Goal: Information Seeking & Learning: Find specific page/section

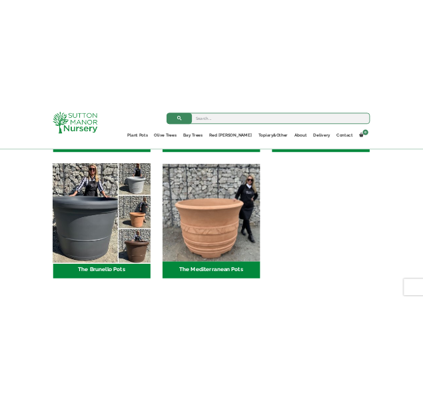
scroll to position [1864, 0]
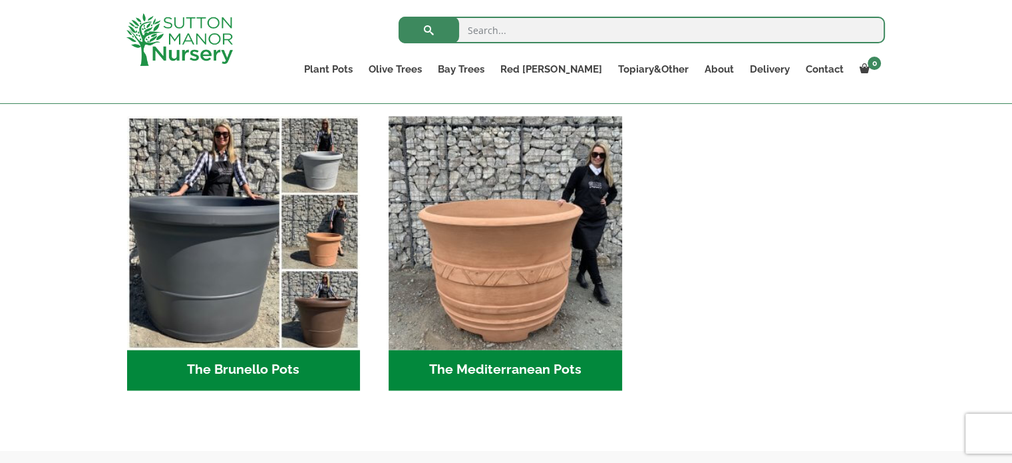
click at [599, 26] on input "search" at bounding box center [642, 30] width 487 height 27
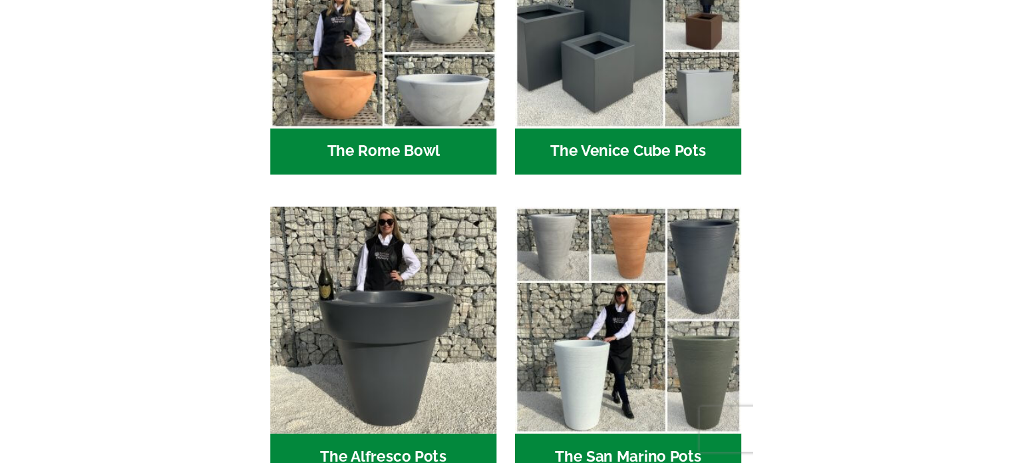
scroll to position [1874, 0]
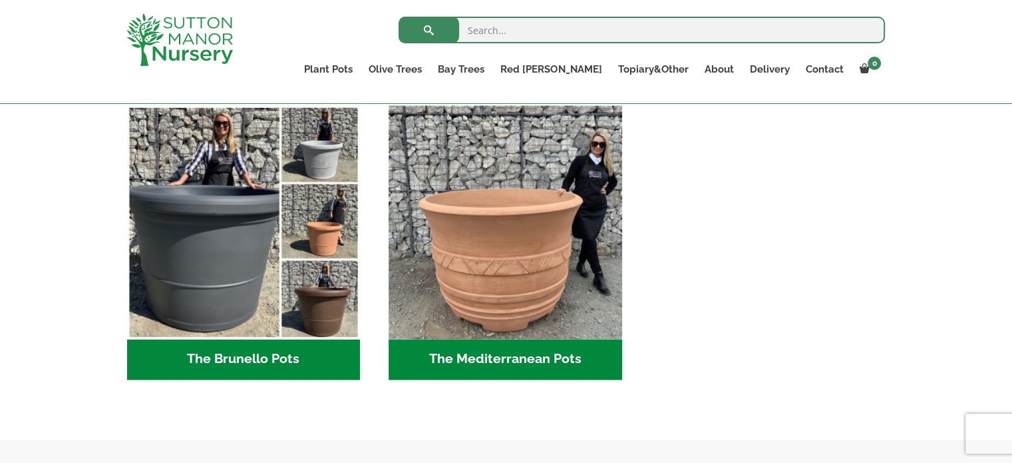
click at [514, 25] on input "search" at bounding box center [642, 30] width 487 height 27
type input "john"
click at [399, 17] on button "submit" at bounding box center [429, 30] width 61 height 27
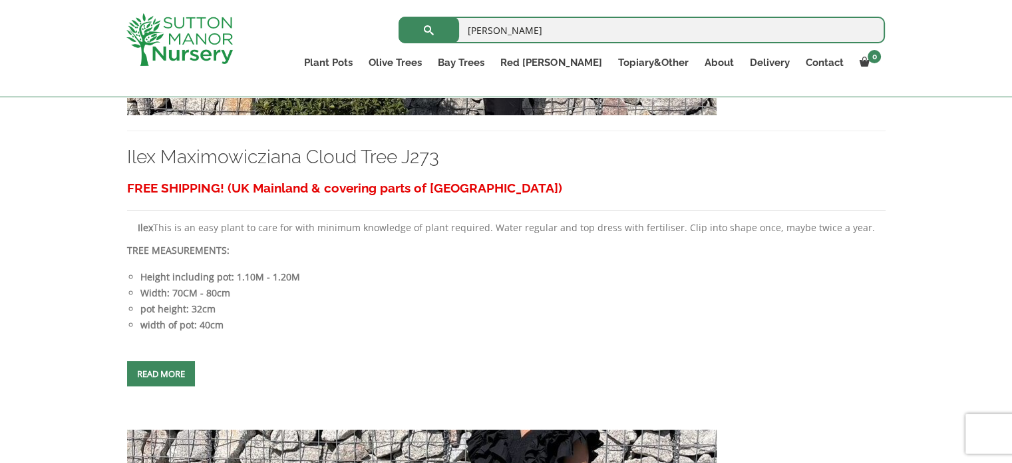
scroll to position [599, 0]
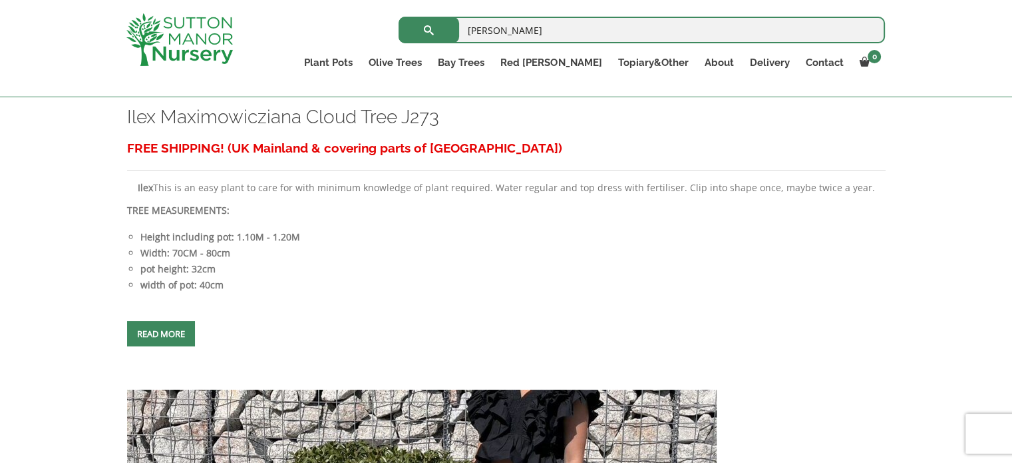
click at [161, 333] on span at bounding box center [161, 333] width 0 height 0
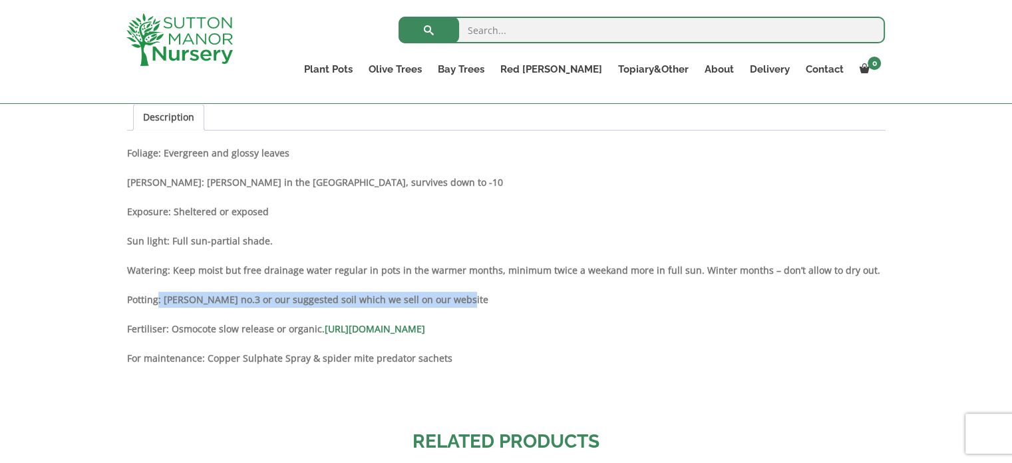
drag, startPoint x: 156, startPoint y: 299, endPoint x: 477, endPoint y: 300, distance: 320.1
click at [477, 300] on p "Potting: John Innes no.3 or our suggested soil which we sell on our website" at bounding box center [506, 300] width 759 height 16
drag, startPoint x: 454, startPoint y: 300, endPoint x: 117, endPoint y: 300, distance: 336.8
click at [117, 300] on div "Add plant food to your order? Please select an option (x1) 1k Bag (£15.00) (x2)…" at bounding box center [506, 98] width 779 height 1440
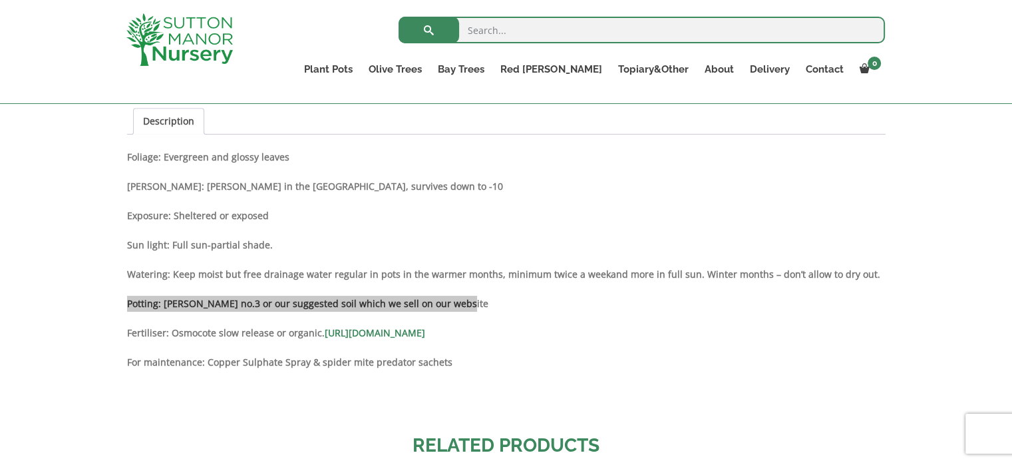
scroll to position [920, 0]
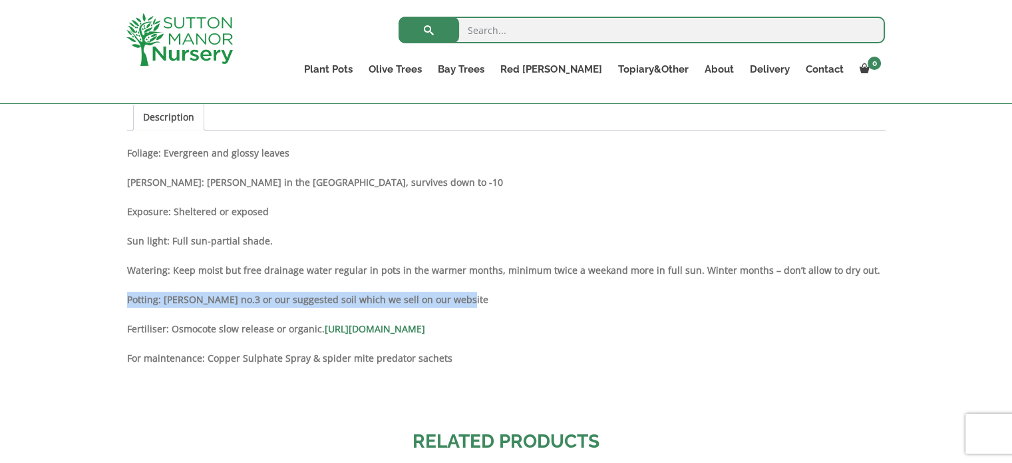
click at [567, 288] on div "Description Foliage: Evergreen and glossy leaves Hardy: Hardy in the UK, surviv…" at bounding box center [506, 277] width 759 height 264
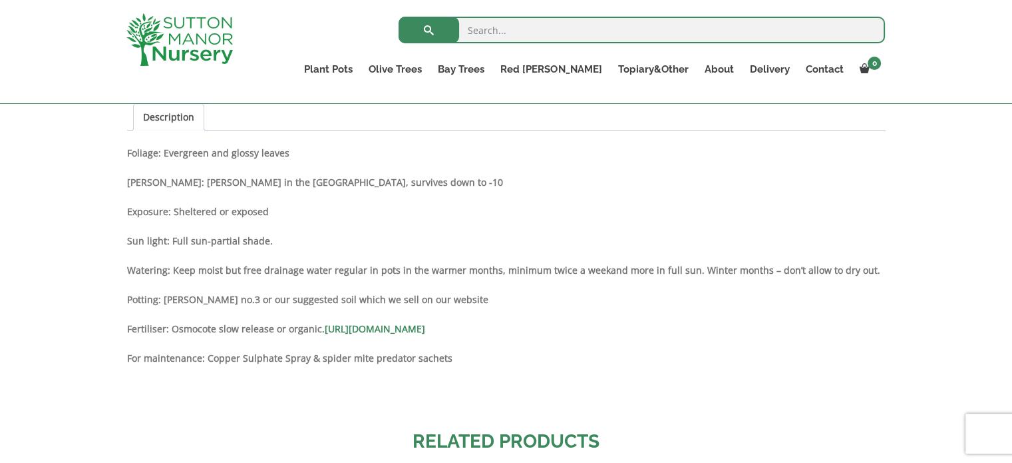
click at [477, 34] on input "search" at bounding box center [642, 30] width 487 height 27
type input "buxus"
click at [399, 17] on button "submit" at bounding box center [429, 30] width 61 height 27
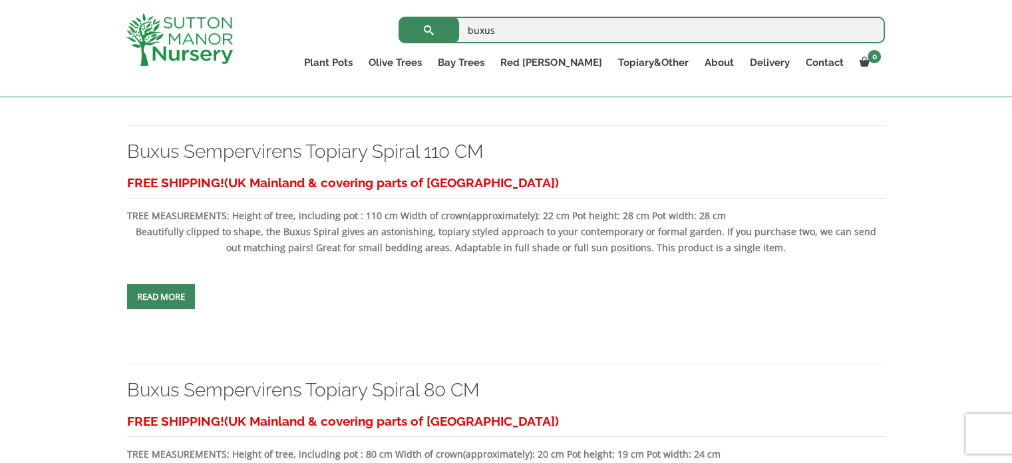
scroll to position [266, 0]
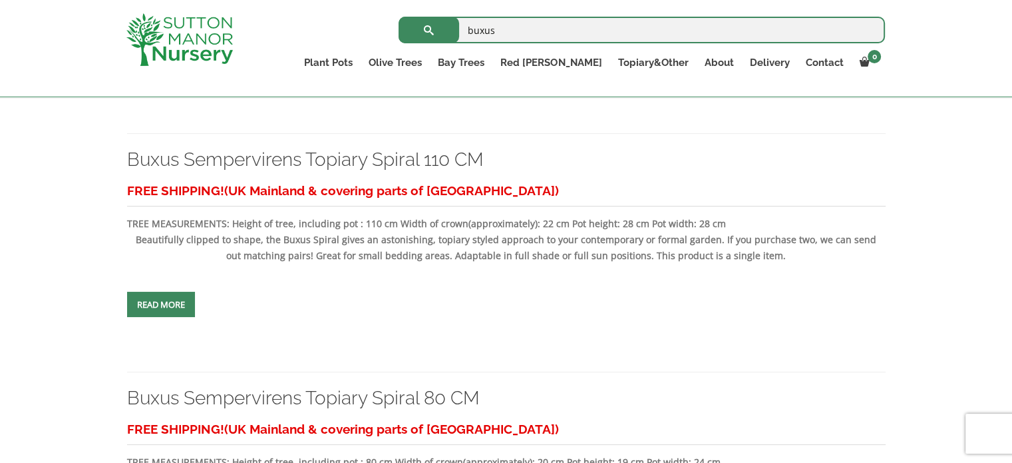
click at [161, 304] on span at bounding box center [161, 304] width 0 height 0
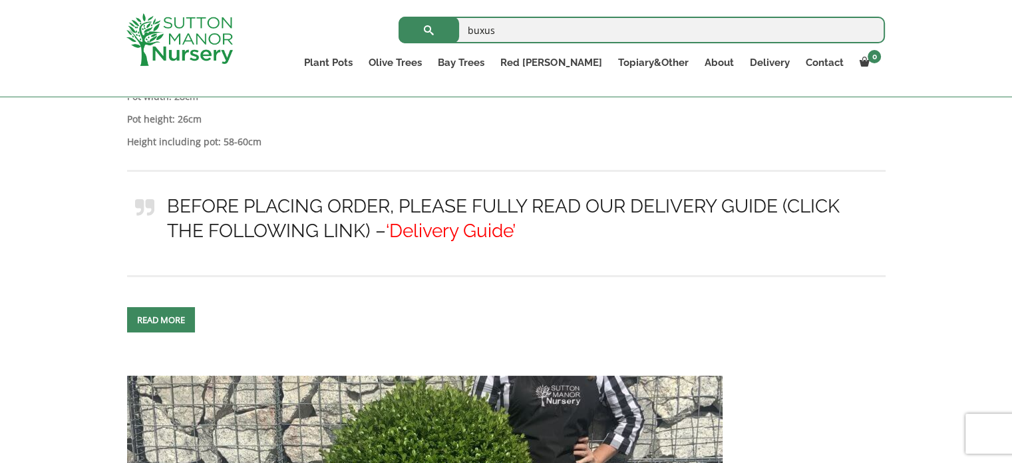
scroll to position [1922, 0]
click at [161, 319] on span at bounding box center [161, 319] width 0 height 0
click at [535, 29] on input "buxus" at bounding box center [642, 30] width 487 height 27
type input "b"
type input "soil"
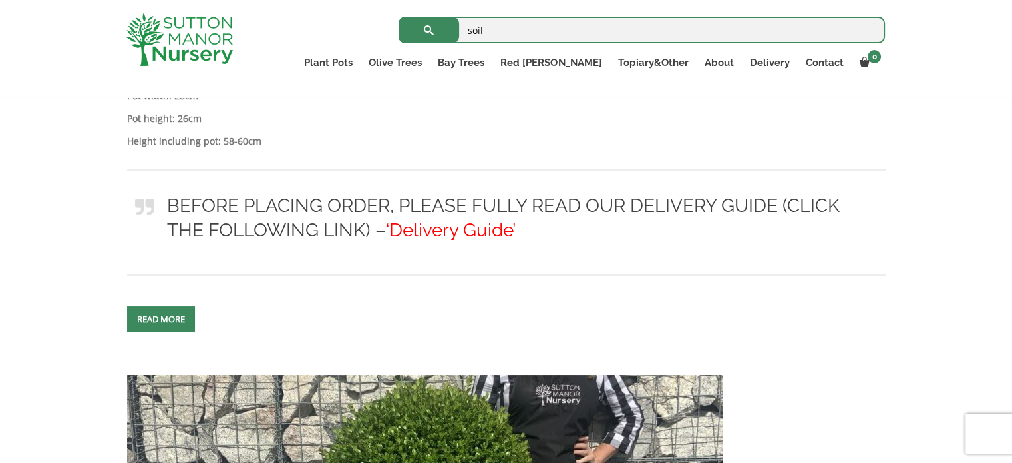
click at [399, 17] on button "submit" at bounding box center [429, 30] width 61 height 27
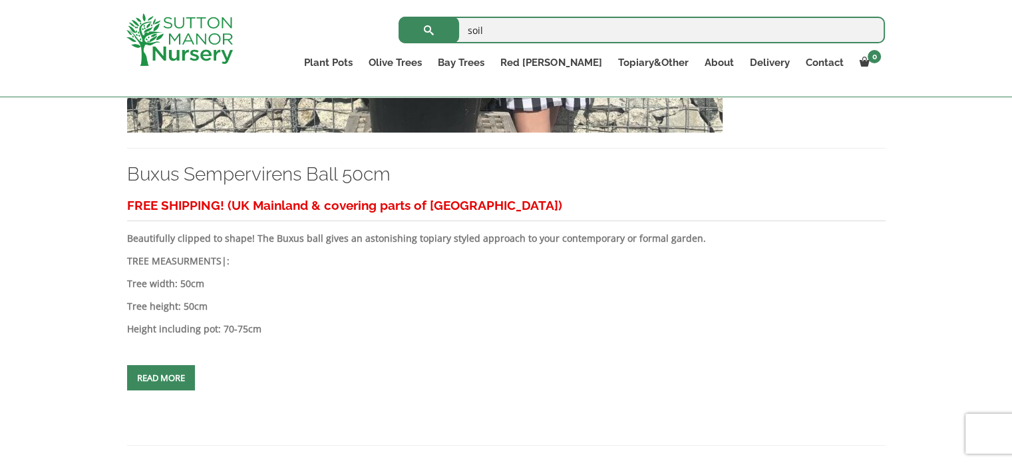
scroll to position [2449, 0]
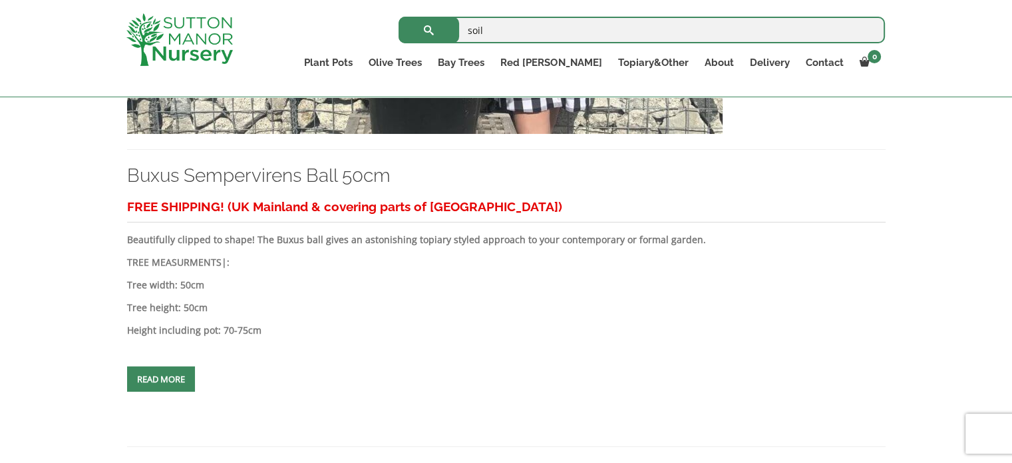
click at [161, 379] on span at bounding box center [161, 379] width 0 height 0
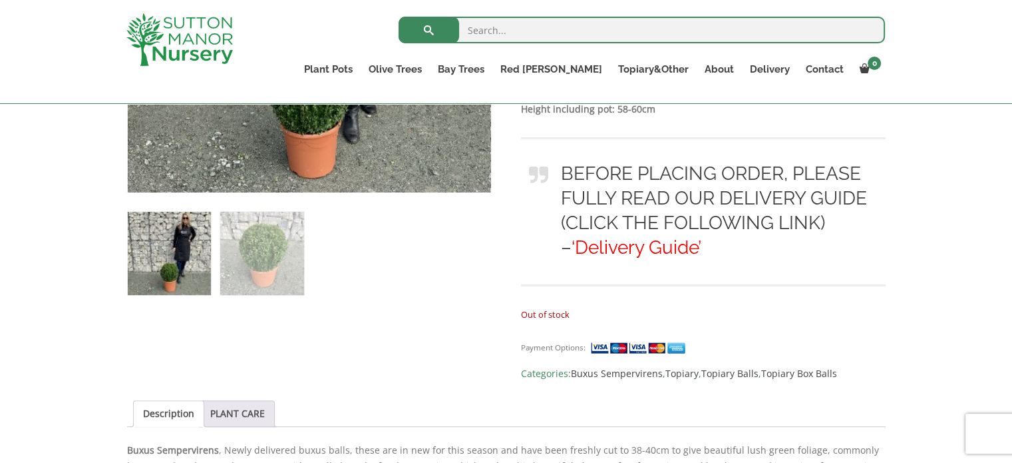
scroll to position [502, 0]
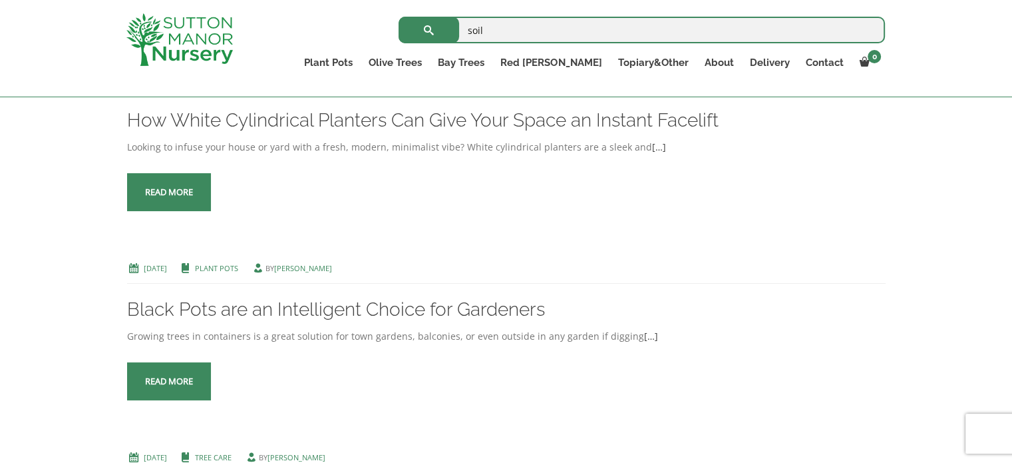
scroll to position [1493, 0]
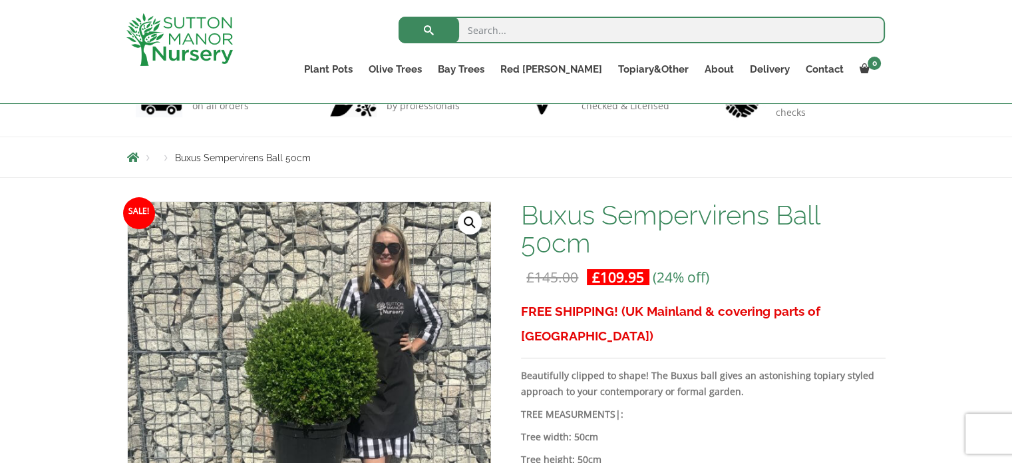
scroll to position [106, 0]
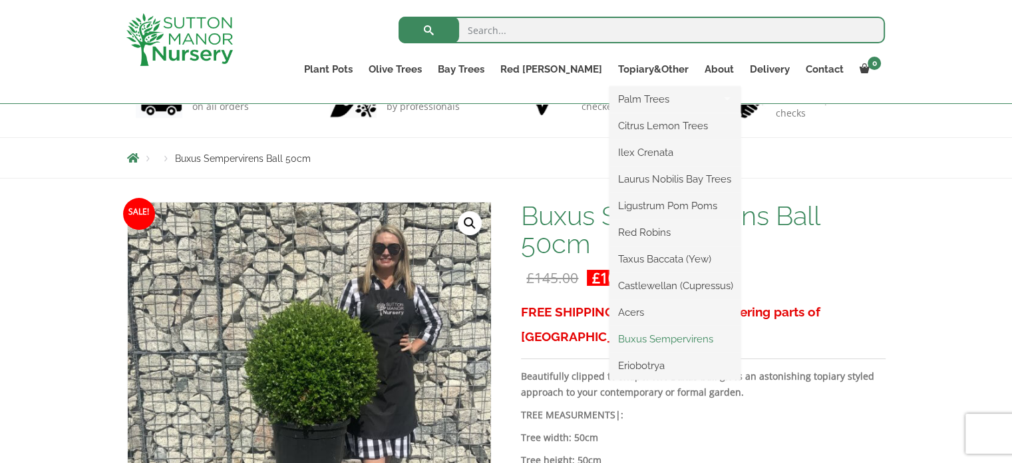
click at [695, 335] on link "Buxus Sempervirens" at bounding box center [675, 339] width 131 height 20
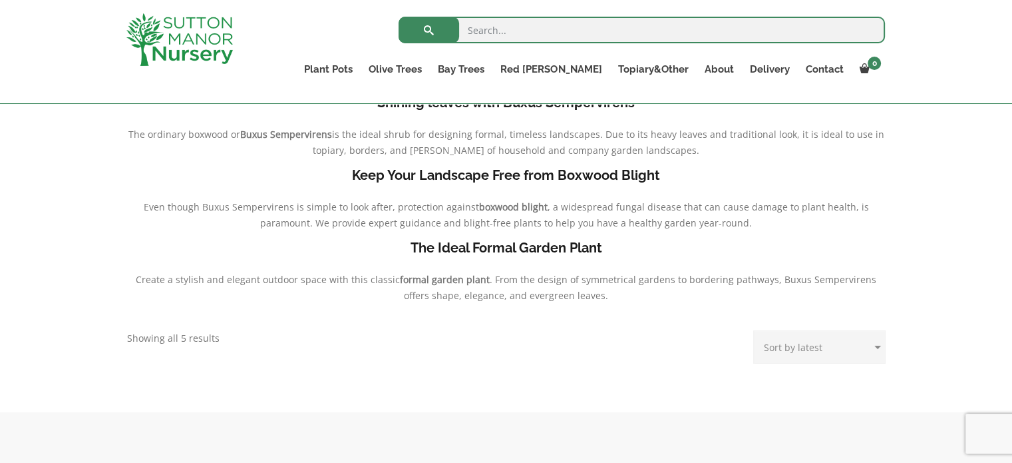
scroll to position [306, 0]
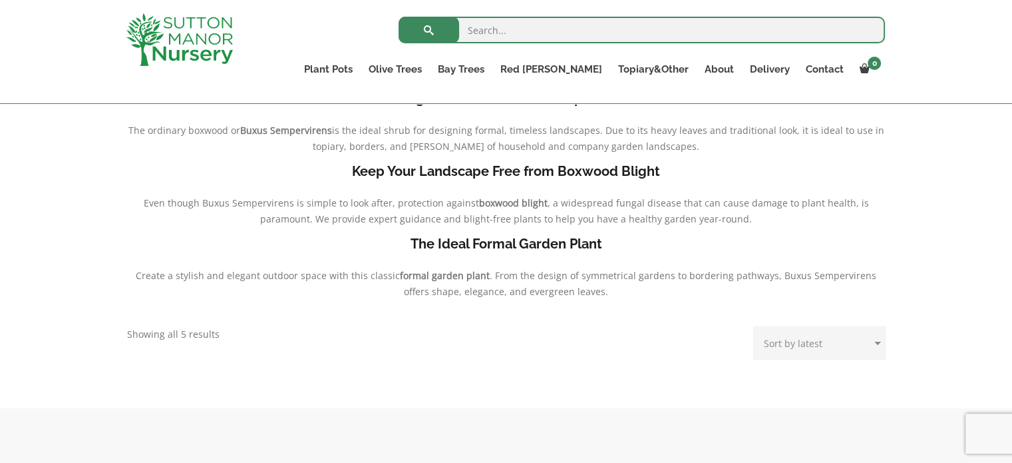
click at [511, 23] on input "search" at bounding box center [642, 30] width 487 height 27
type input "buxus"
click at [399, 17] on button "submit" at bounding box center [429, 30] width 61 height 27
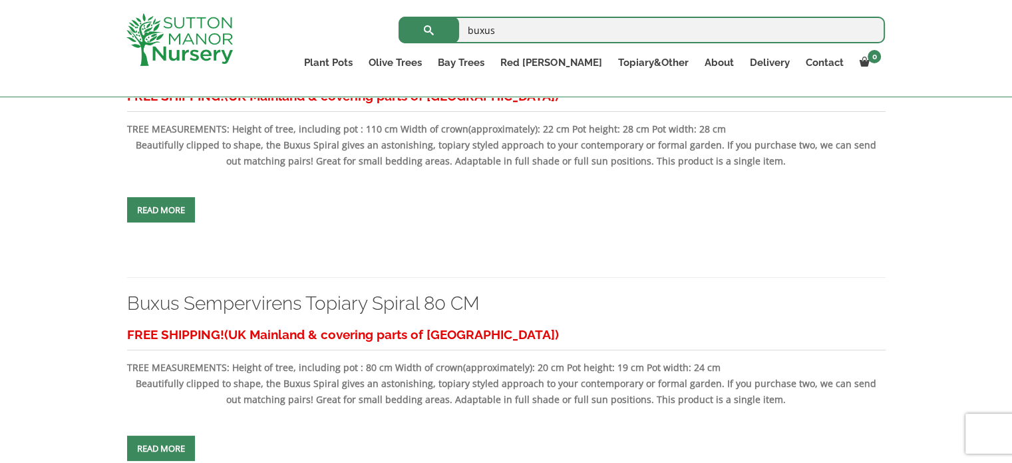
scroll to position [356, 0]
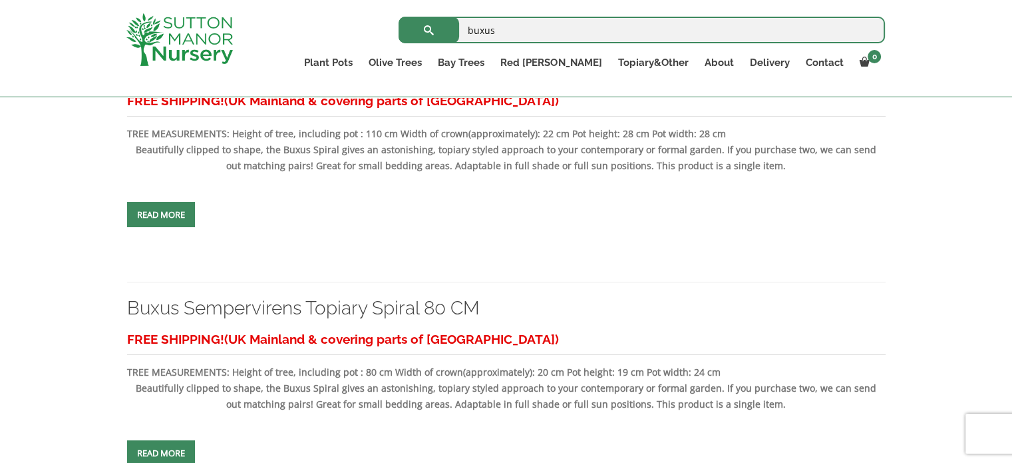
click at [568, 33] on input "buxus" at bounding box center [642, 30] width 487 height 27
drag, startPoint x: 856, startPoint y: 29, endPoint x: 863, endPoint y: 31, distance: 7.8
click at [857, 29] on input "buxus" at bounding box center [642, 30] width 487 height 27
click at [865, 31] on input "buxus" at bounding box center [642, 30] width 487 height 27
click at [871, 31] on input "search" at bounding box center [642, 30] width 487 height 27
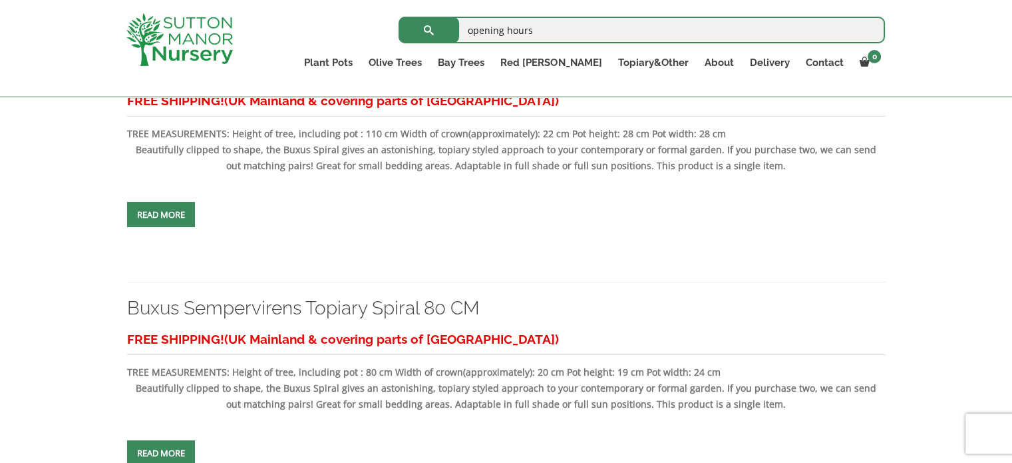
type input "opening hours"
click at [399, 17] on button "submit" at bounding box center [429, 30] width 61 height 27
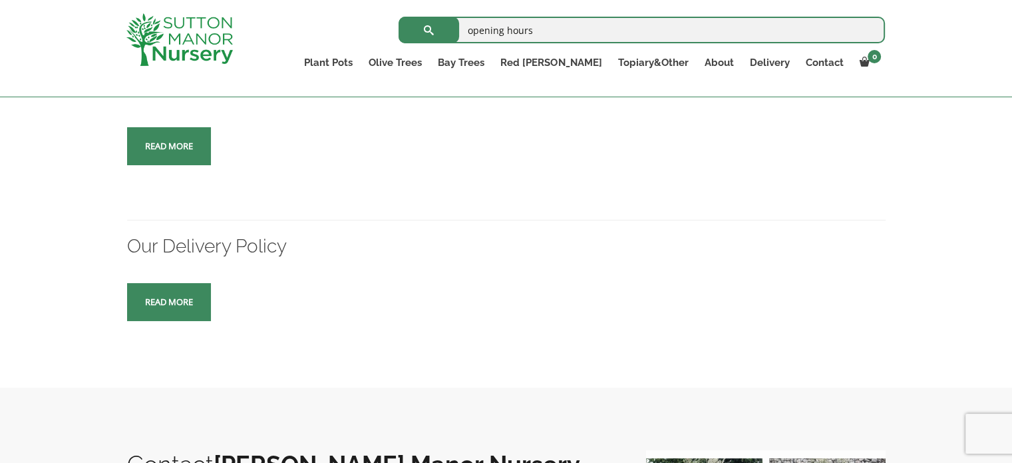
scroll to position [333, 0]
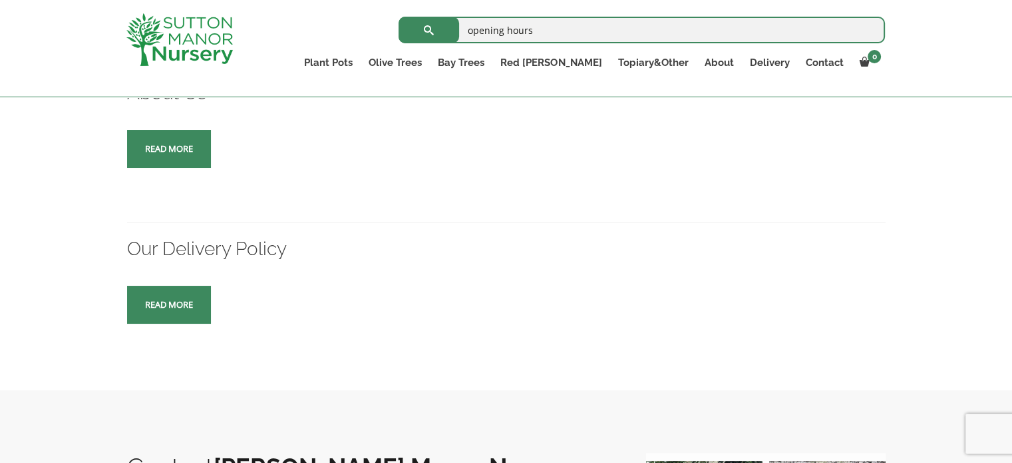
click at [196, 157] on link "Read more" at bounding box center [169, 149] width 84 height 38
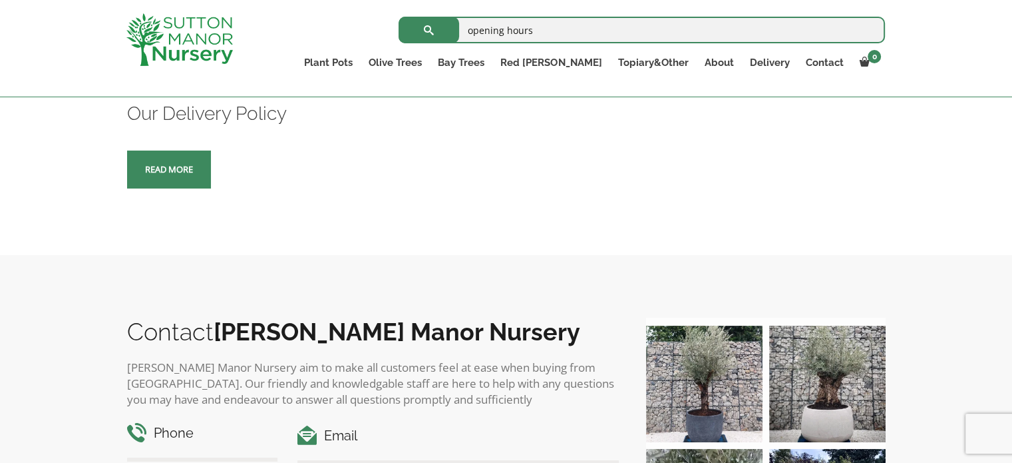
scroll to position [466, 0]
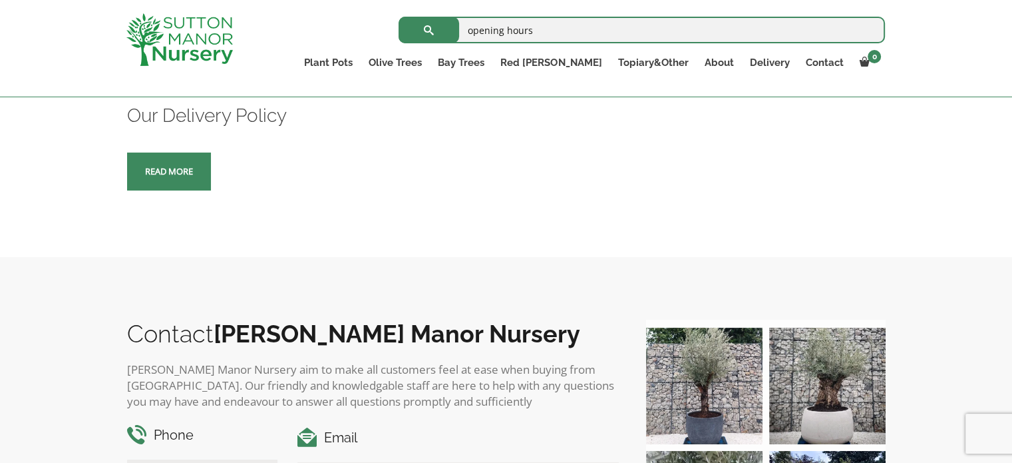
click at [199, 174] on link "Read more" at bounding box center [169, 171] width 84 height 38
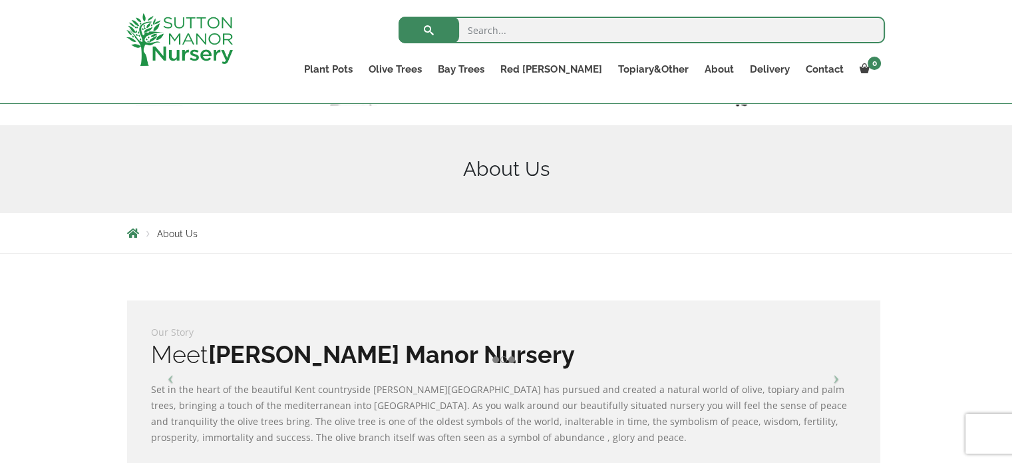
scroll to position [200, 0]
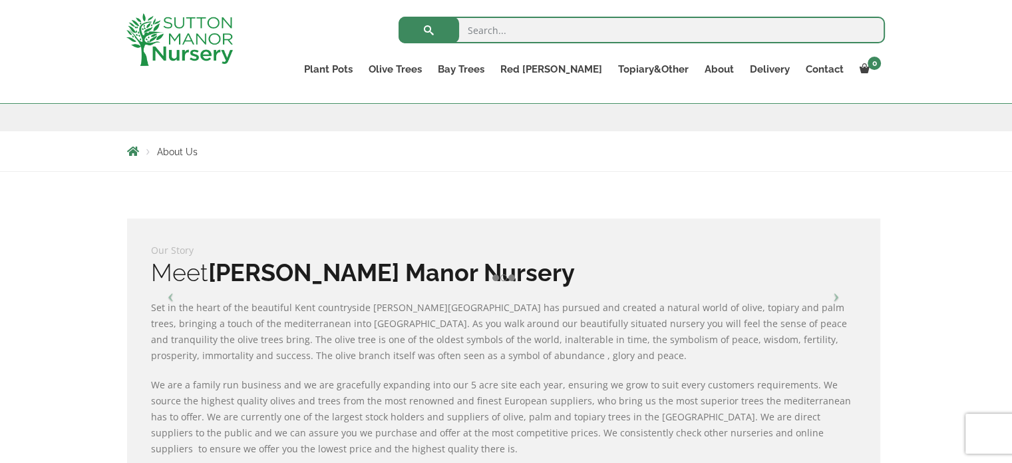
click at [511, 281] on li at bounding box center [511, 277] width 7 height 7
click at [500, 280] on ol at bounding box center [503, 278] width 423 height 16
click at [498, 278] on li at bounding box center [495, 277] width 7 height 7
click at [510, 279] on li at bounding box center [511, 277] width 7 height 7
drag, startPoint x: 510, startPoint y: 279, endPoint x: 524, endPoint y: 279, distance: 14.6
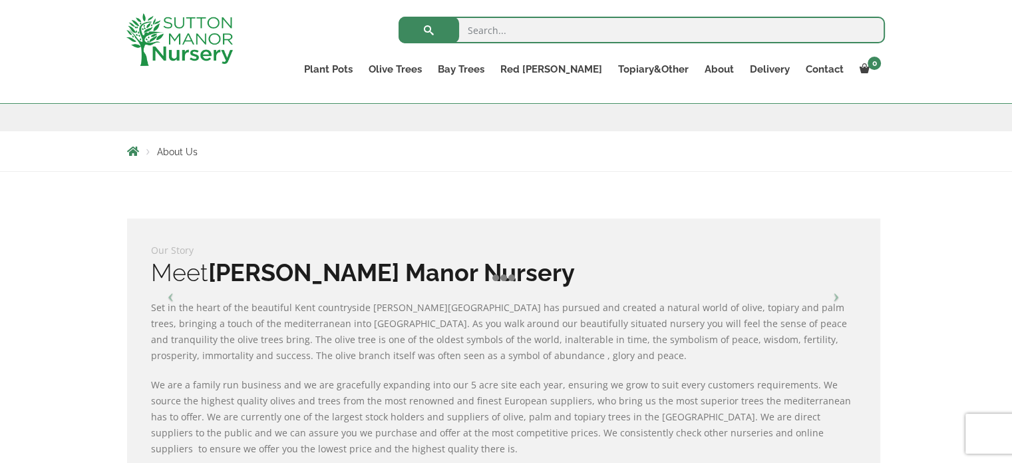
click at [511, 280] on li at bounding box center [511, 277] width 7 height 7
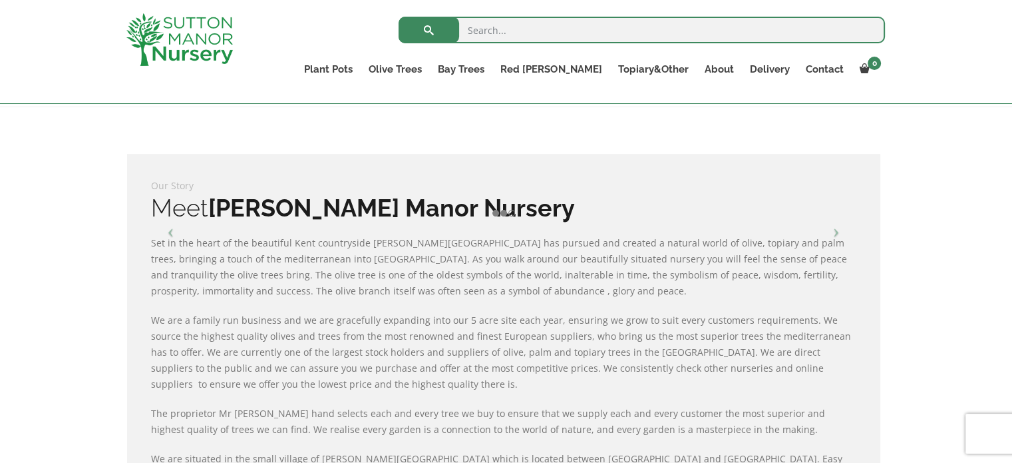
scroll to position [333, 0]
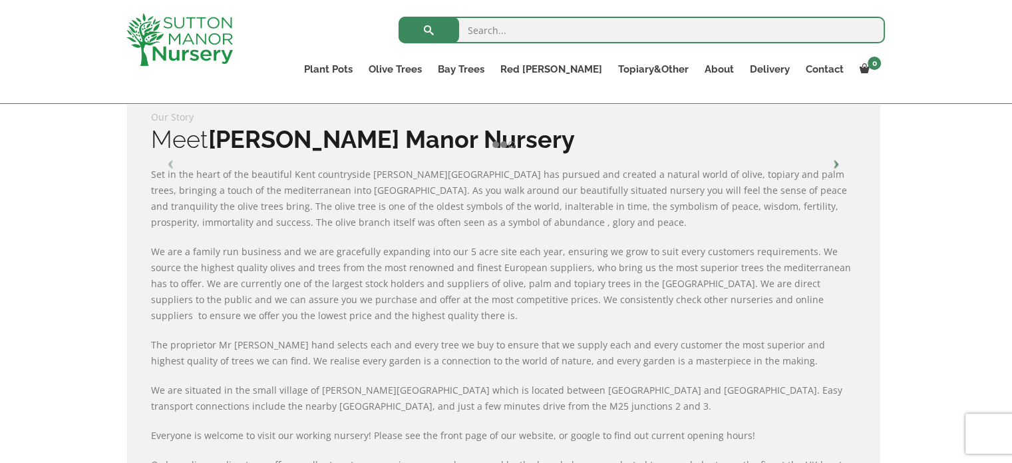
click at [839, 166] on span at bounding box center [837, 166] width 20 height 20
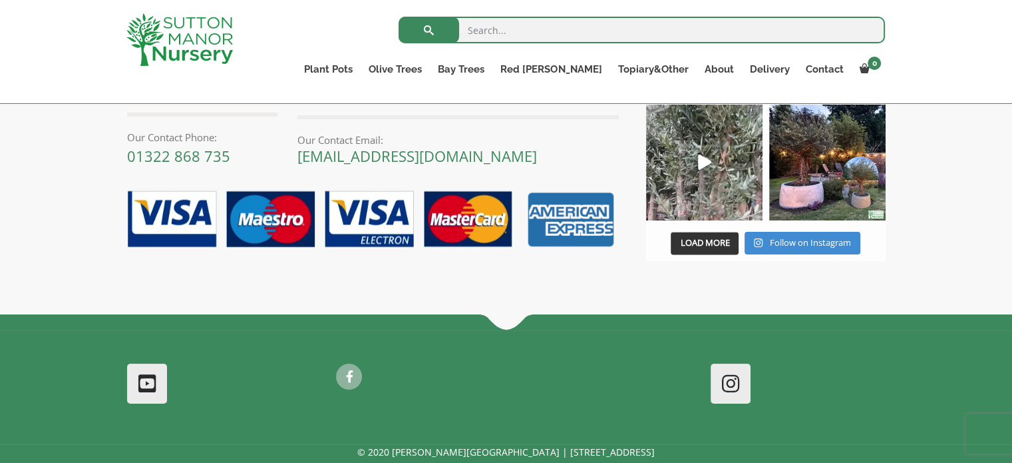
scroll to position [1997, 0]
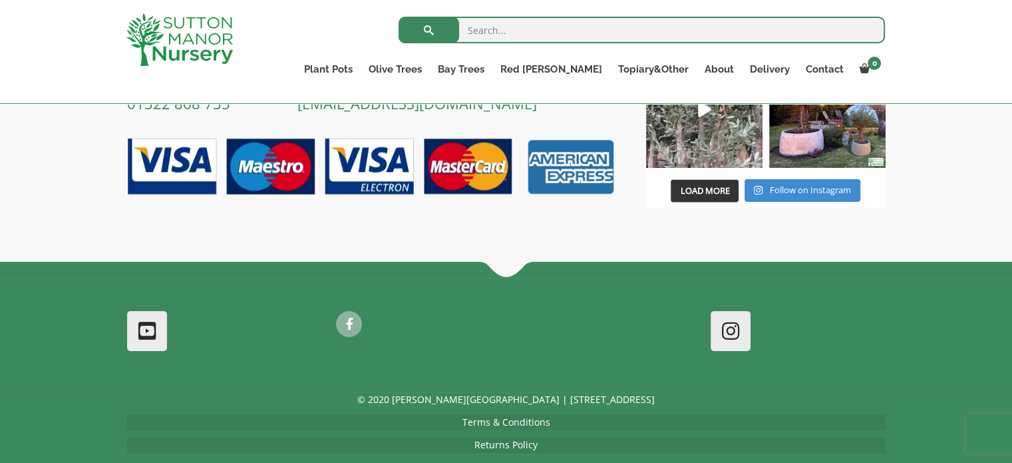
scroll to position [2466, 0]
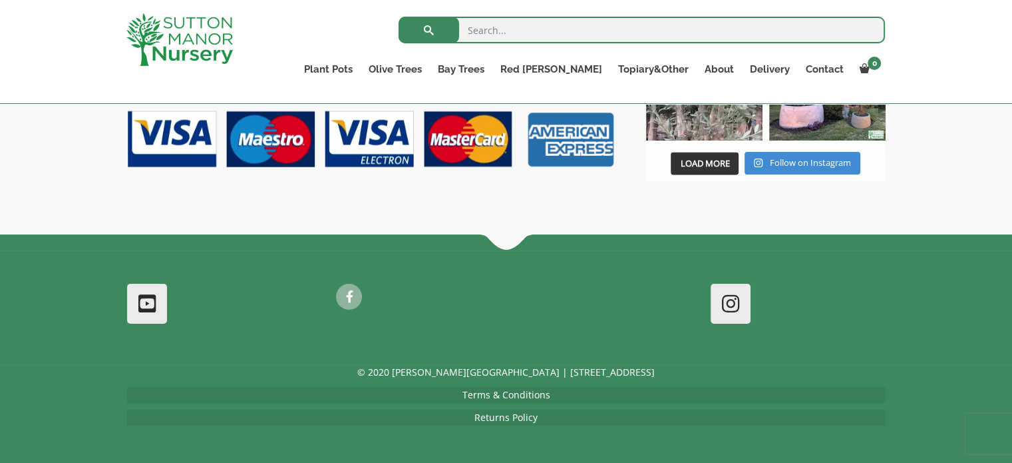
click at [530, 401] on div "© 2020 Sutton Manor Nursery | Dartford Rd, DA4 9HZ Terms & Conditions Returns P…" at bounding box center [506, 394] width 759 height 61
click at [525, 393] on link "Terms & Conditions" at bounding box center [507, 394] width 88 height 13
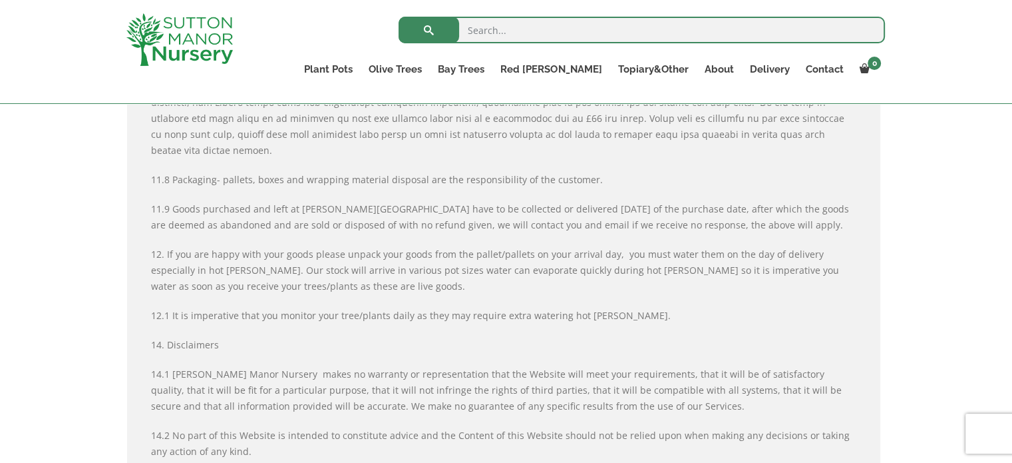
scroll to position [3634, 0]
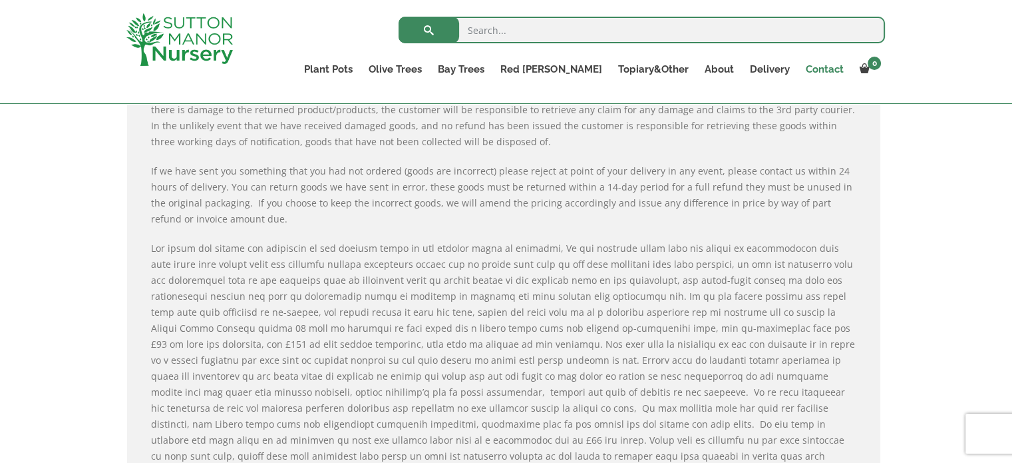
click at [835, 65] on link "Contact" at bounding box center [824, 69] width 54 height 19
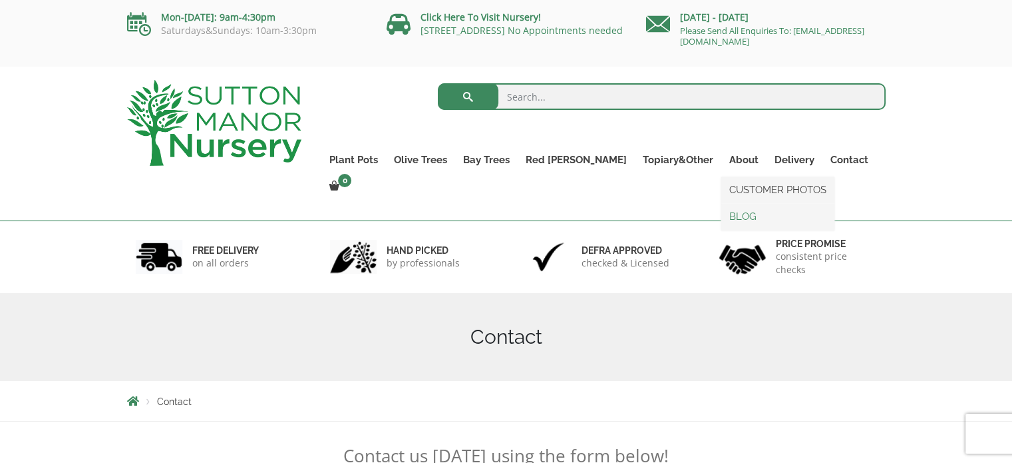
click at [721, 220] on link "BLOG" at bounding box center [777, 216] width 113 height 20
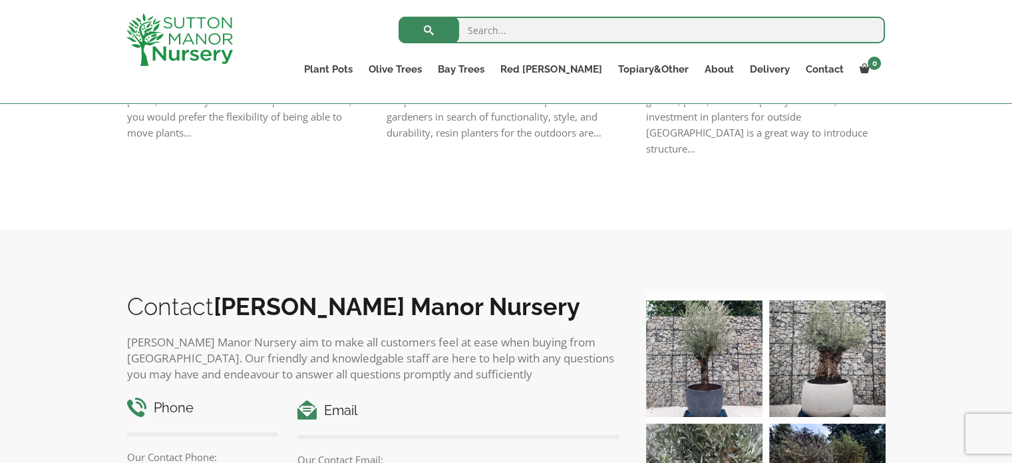
scroll to position [732, 0]
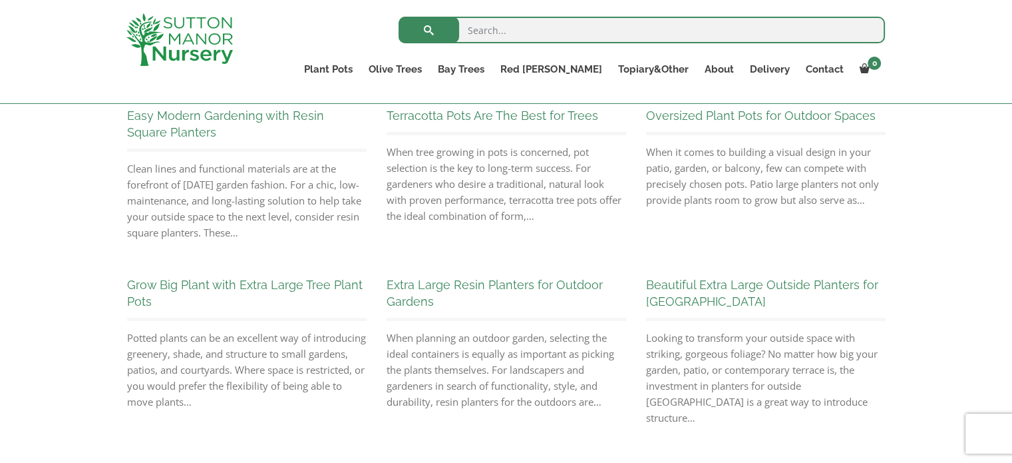
click at [677, 40] on input "search" at bounding box center [642, 30] width 487 height 27
type input "newsletter"
click at [399, 17] on button "submit" at bounding box center [429, 30] width 61 height 27
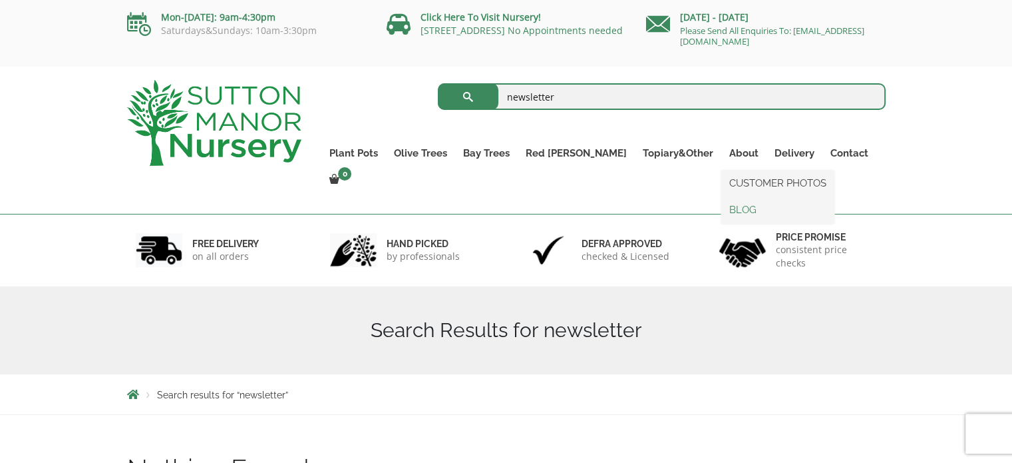
click at [725, 208] on link "BLOG" at bounding box center [777, 210] width 113 height 20
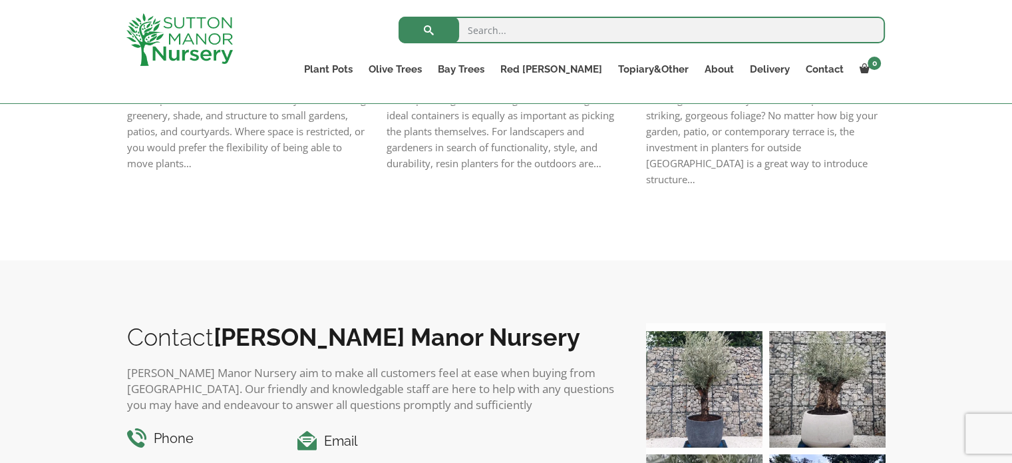
scroll to position [1131, 0]
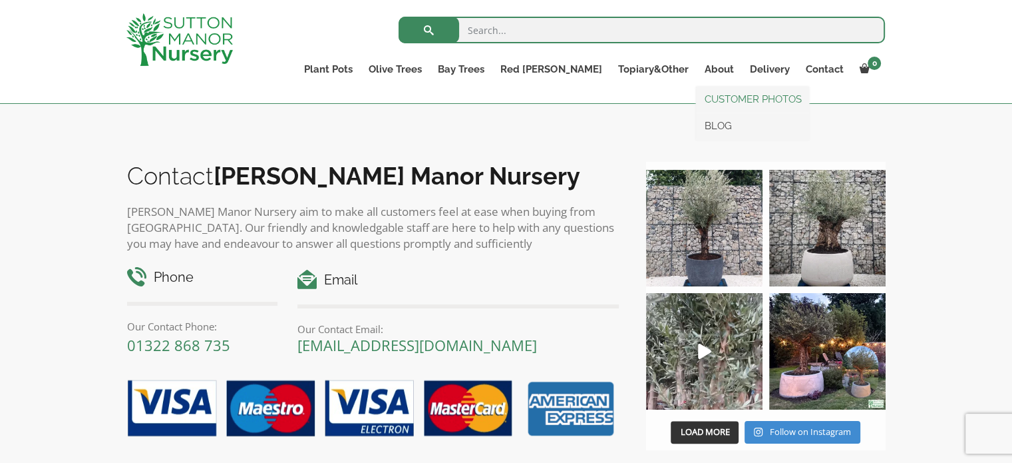
click at [753, 96] on link "CUSTOMER PHOTOS" at bounding box center [752, 99] width 113 height 20
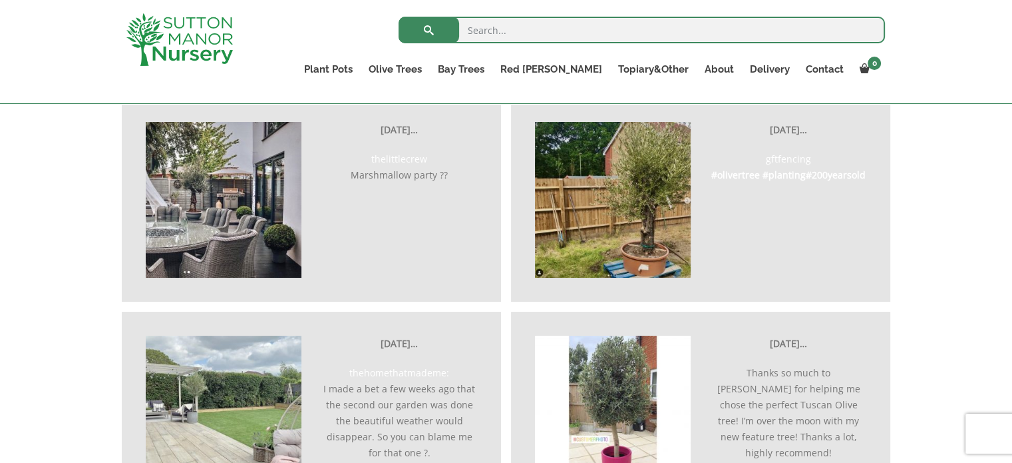
scroll to position [3083, 0]
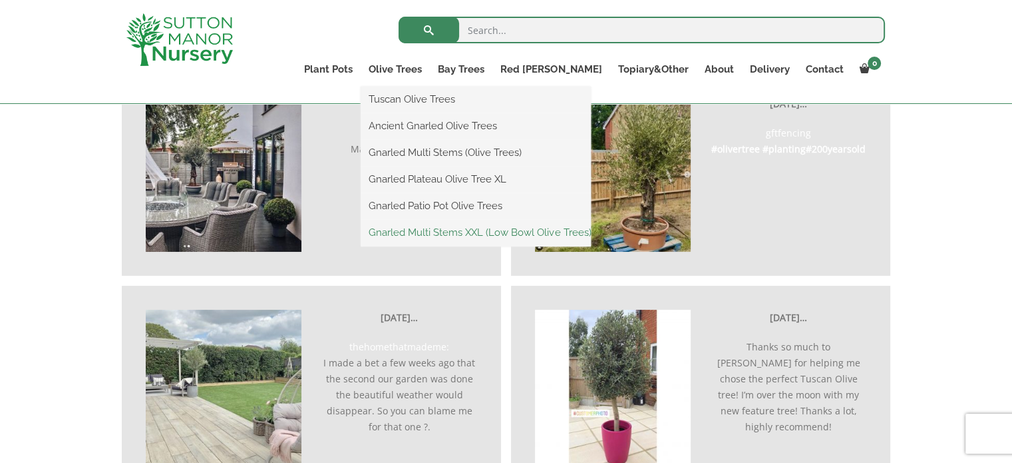
click at [512, 228] on link "Gnarled Multi Stems XXL (Low Bowl Olive Trees)" at bounding box center [476, 232] width 230 height 20
